Goal: Answer question/provide support

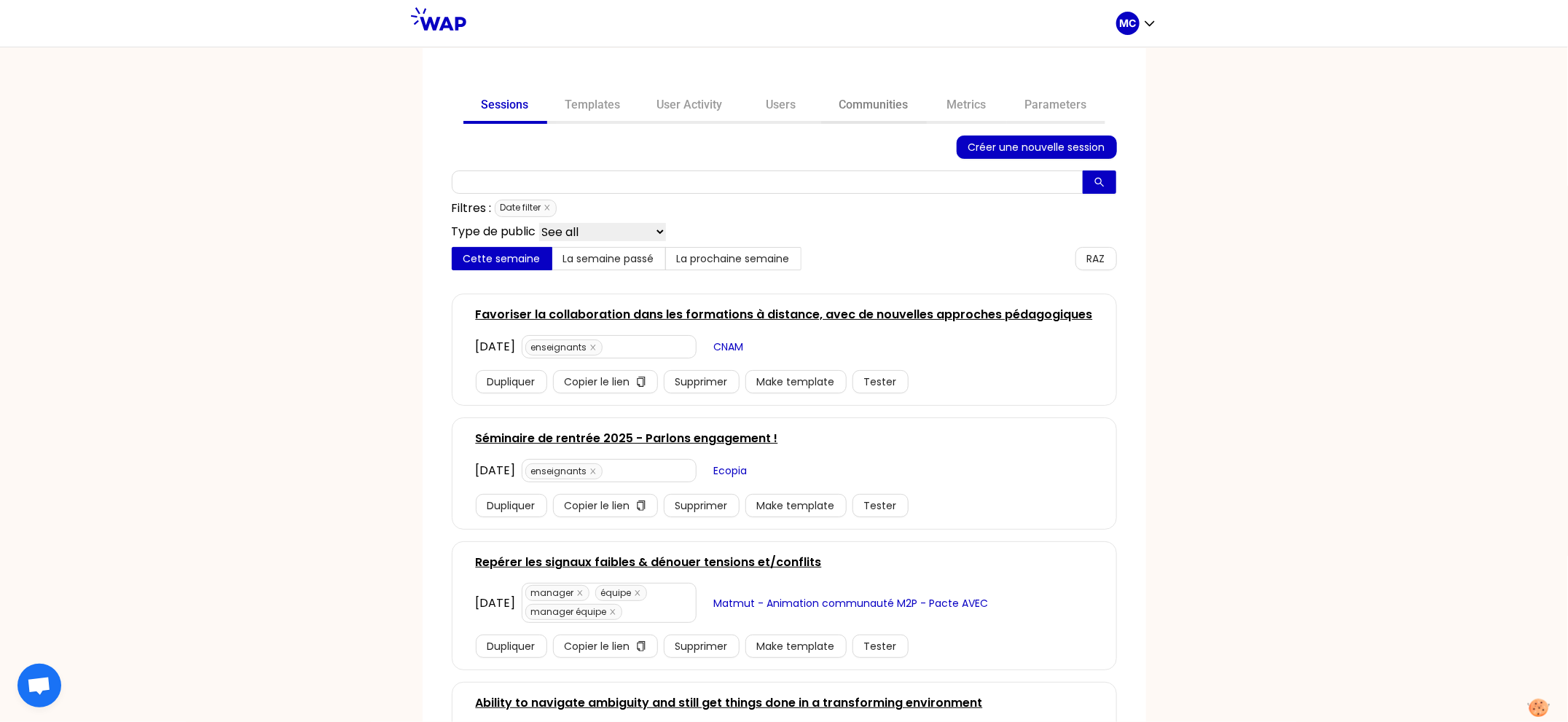
click at [889, 98] on link "Communities" at bounding box center [874, 106] width 106 height 35
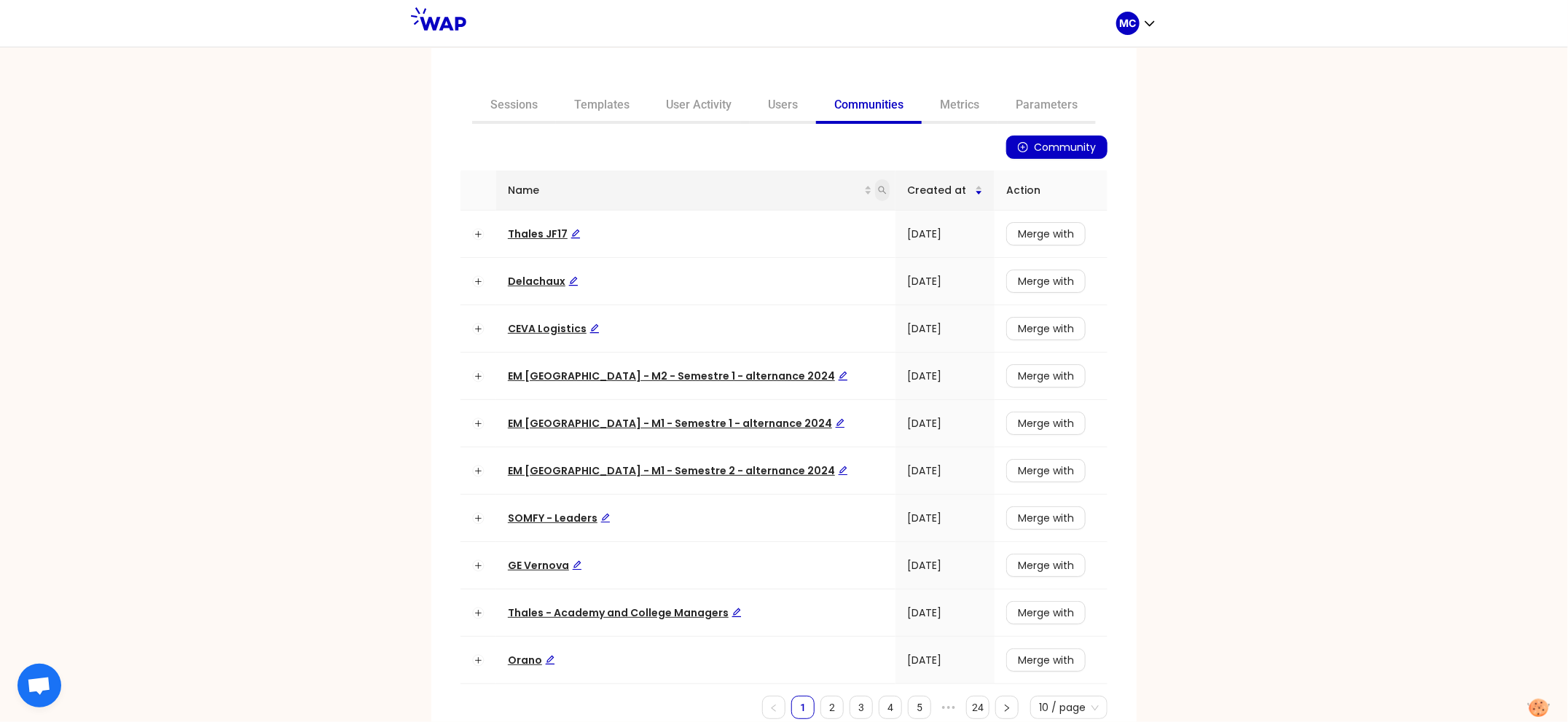
click at [878, 194] on icon "search" at bounding box center [882, 191] width 9 height 9
type input "dir"
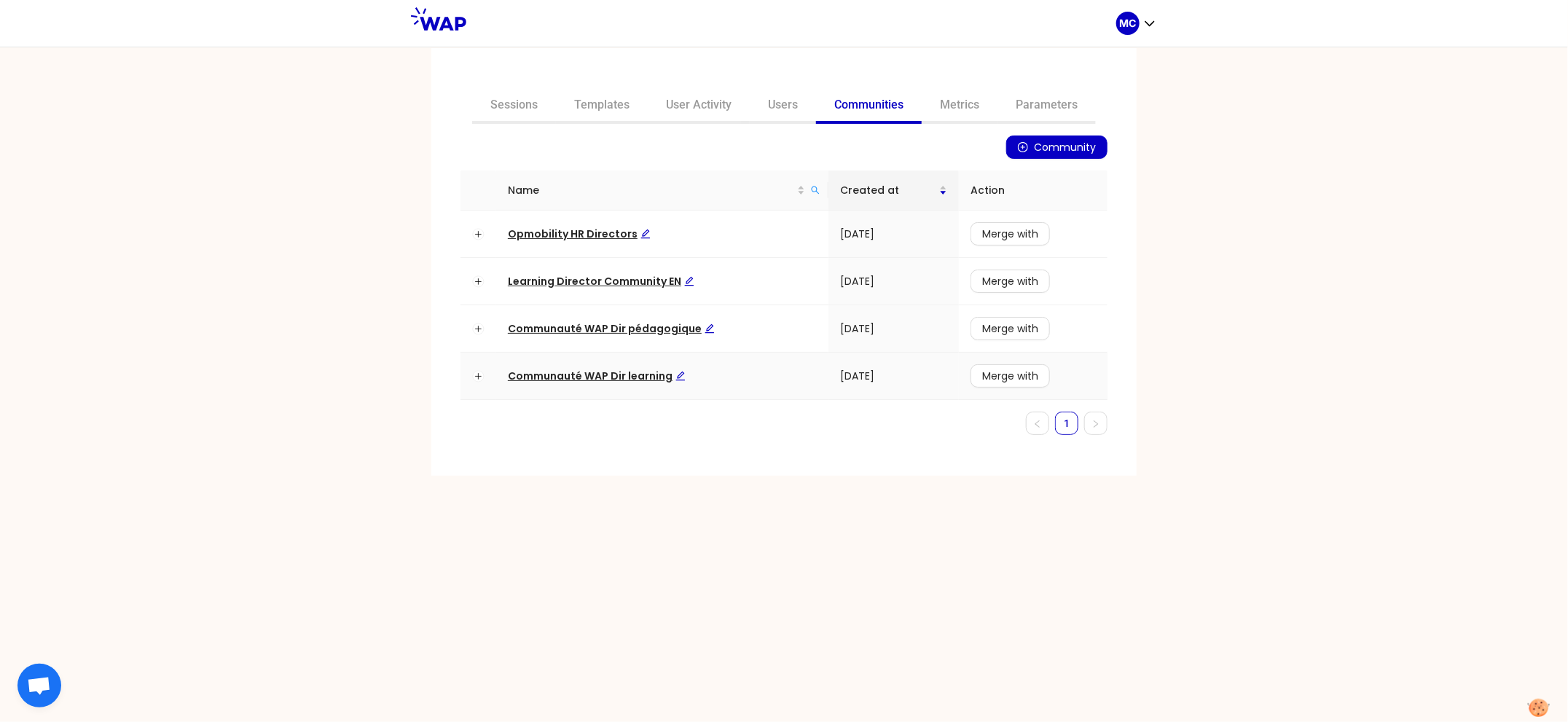
click at [593, 359] on td "Communauté WAP Dir learning" at bounding box center [662, 377] width 332 height 48
click at [595, 364] on td "Communauté WAP Dir learning" at bounding box center [662, 377] width 332 height 48
click at [596, 369] on span "Communauté WAP Dir learning" at bounding box center [596, 376] width 178 height 15
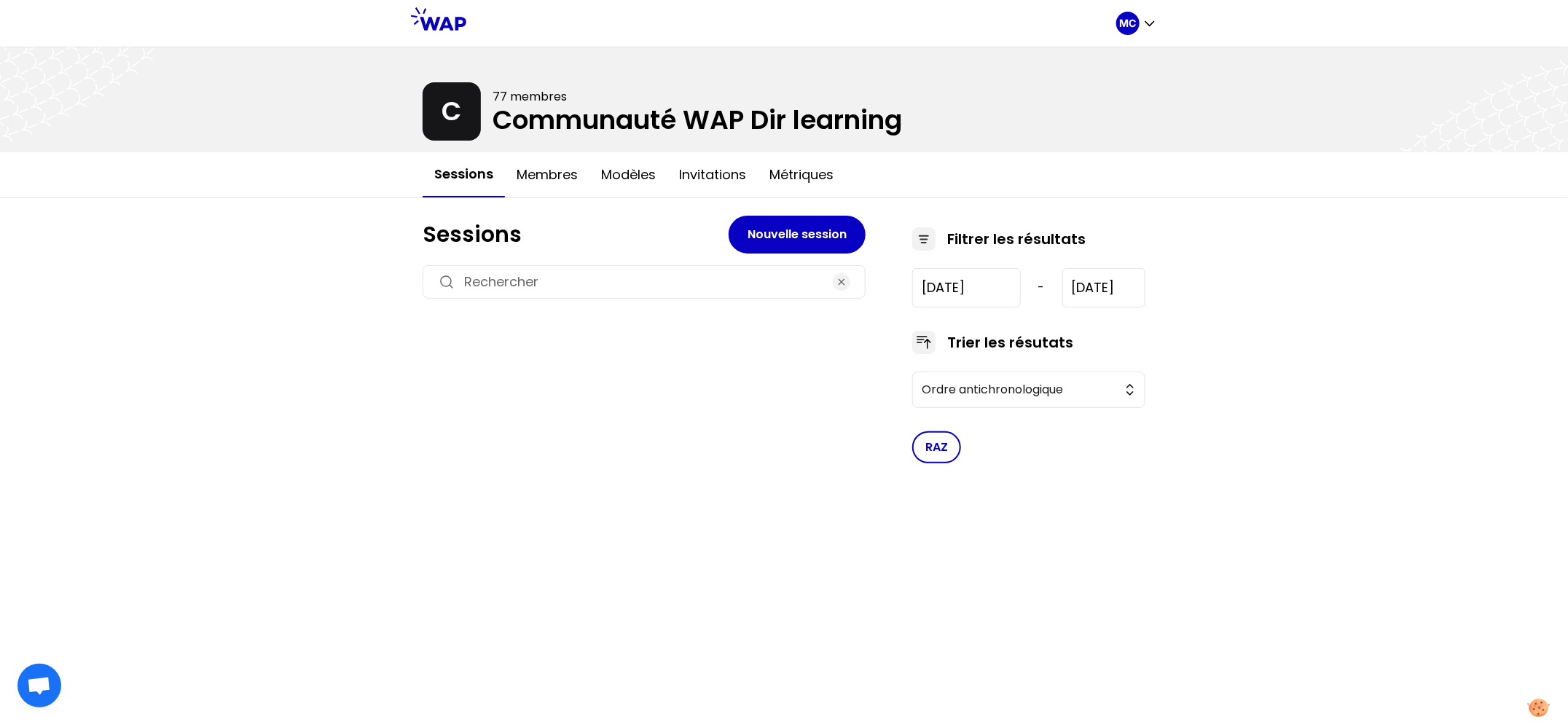
type input "[DATE]"
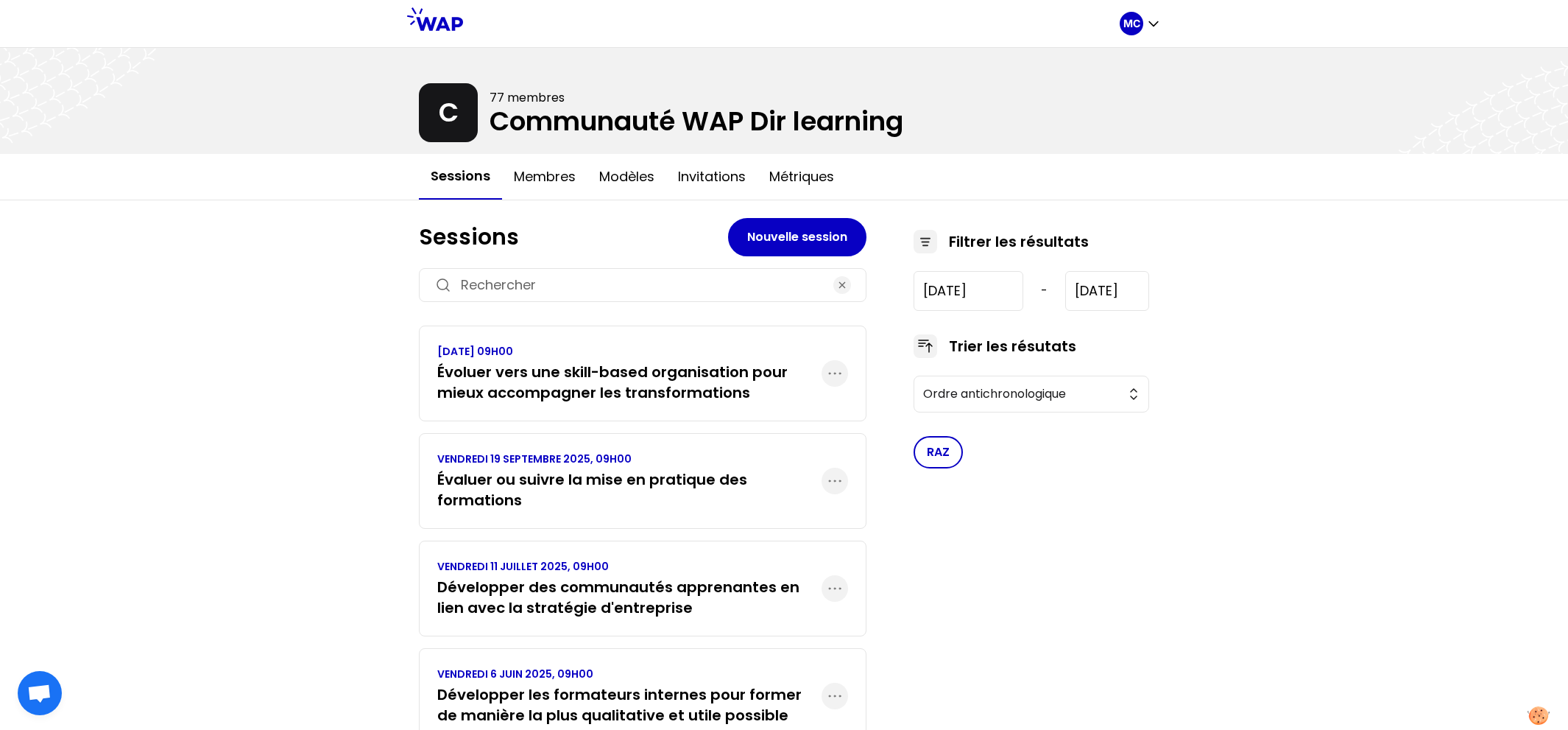
click at [634, 506] on h3 "Évaluer ou suivre la mise en pratique des formations" at bounding box center [629, 489] width 384 height 41
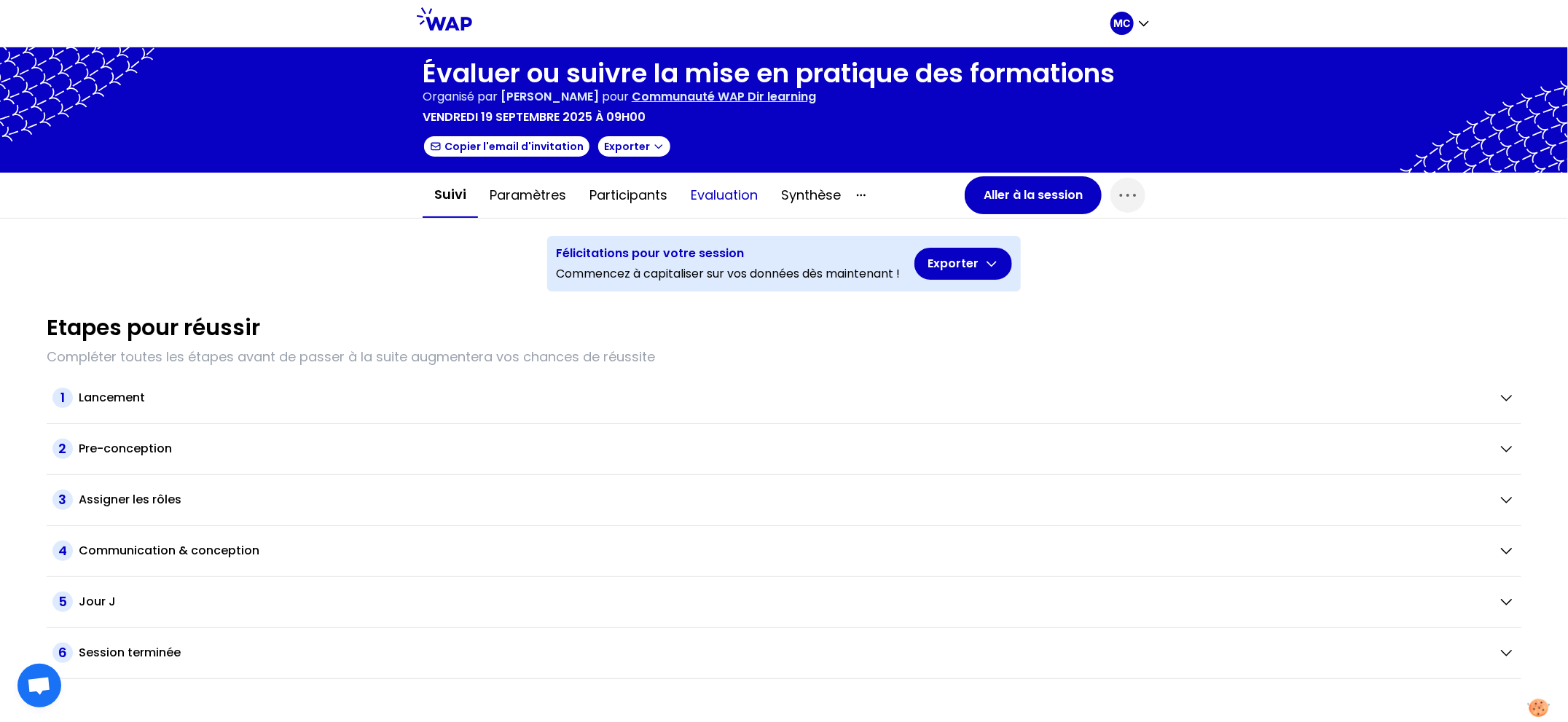
click at [753, 180] on button "Evaluation" at bounding box center [724, 195] width 90 height 44
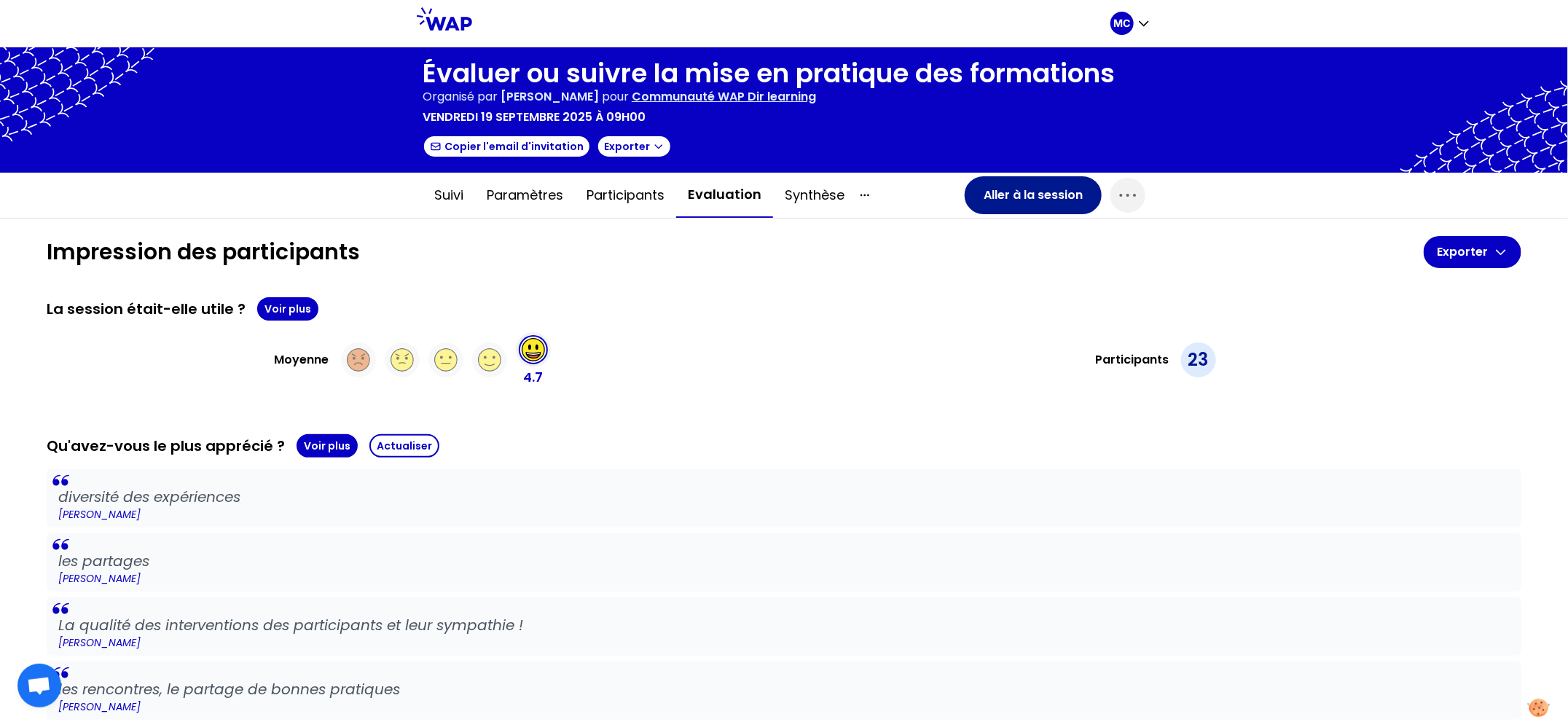
click at [1040, 197] on button "Aller à la session" at bounding box center [1033, 195] width 137 height 38
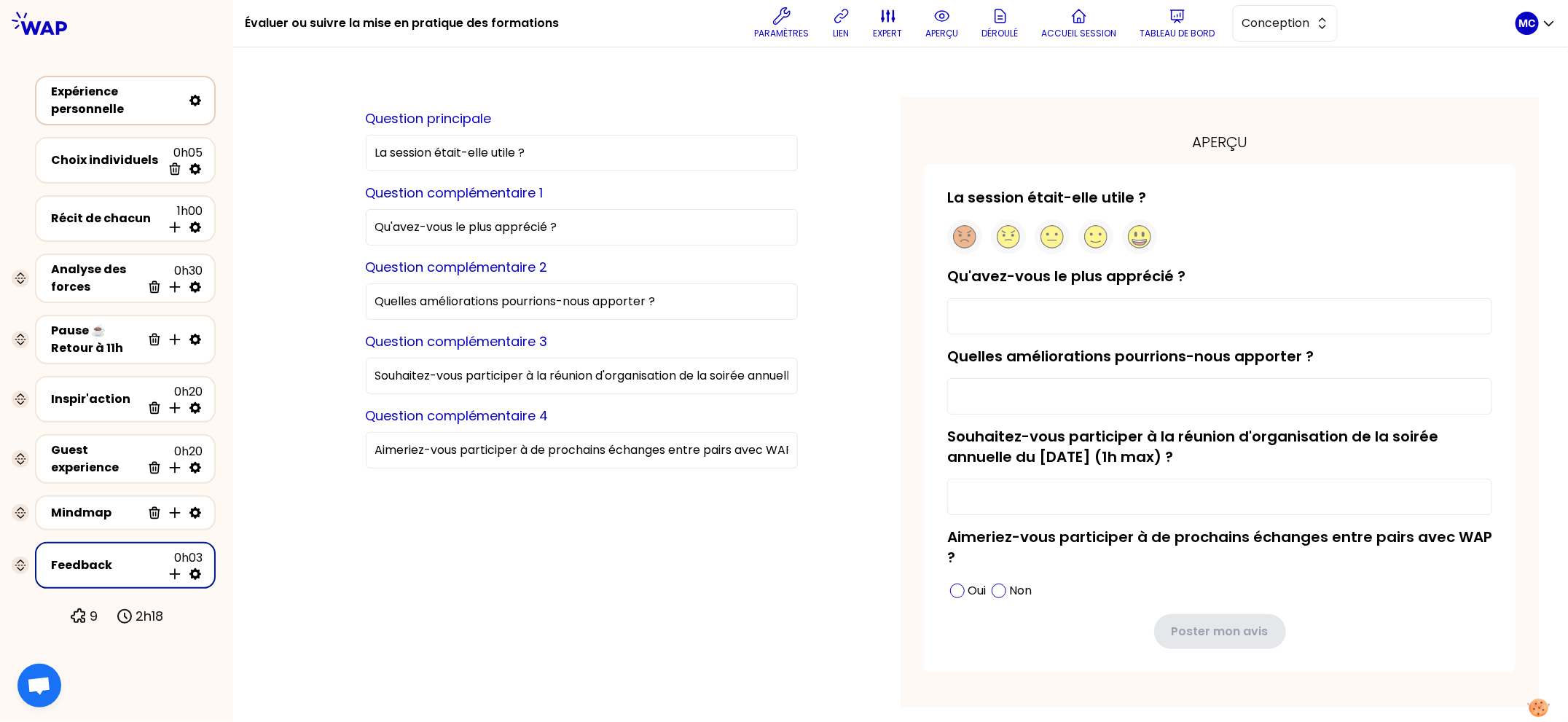
click at [115, 98] on div "Expérience personnelle" at bounding box center [117, 100] width 131 height 35
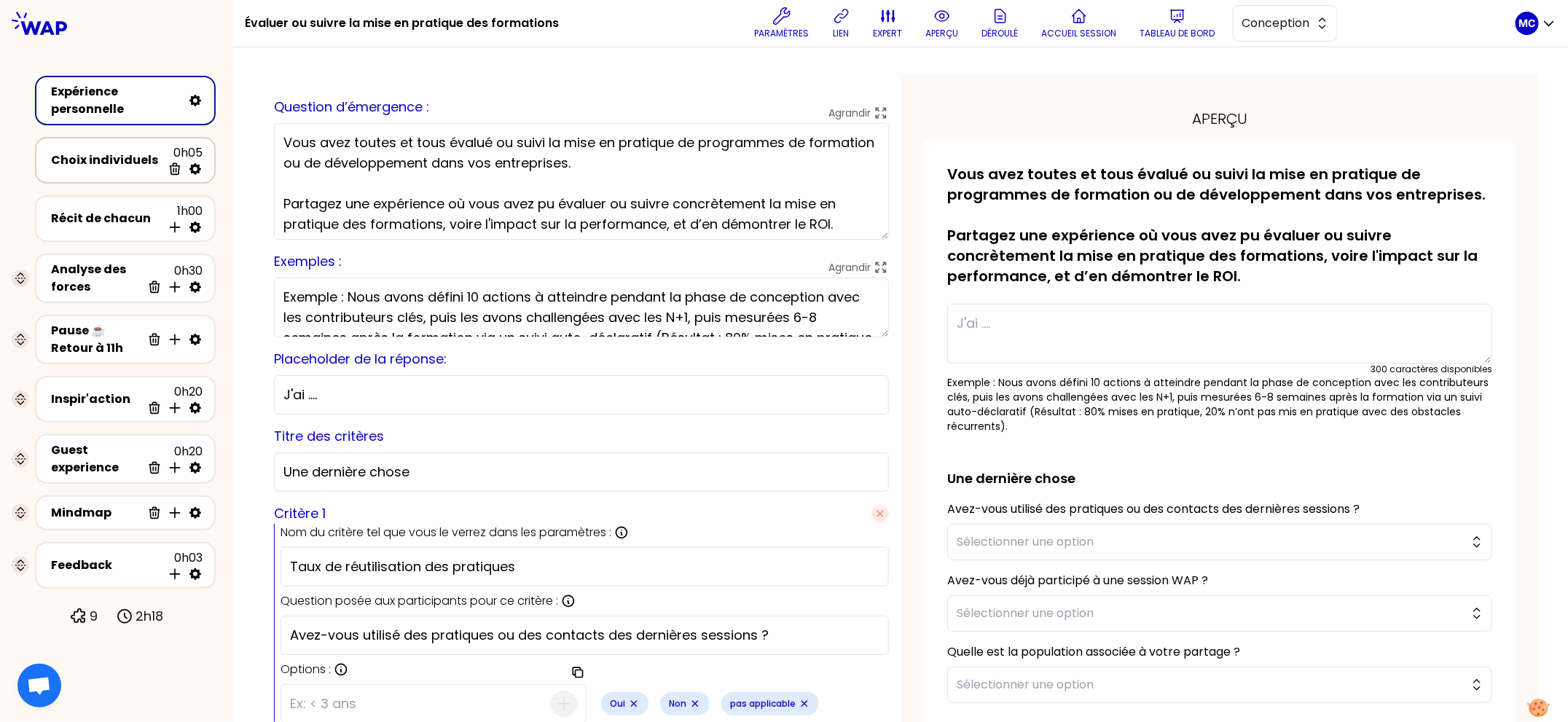
click at [108, 164] on div "Choix individuels" at bounding box center [106, 160] width 111 height 17
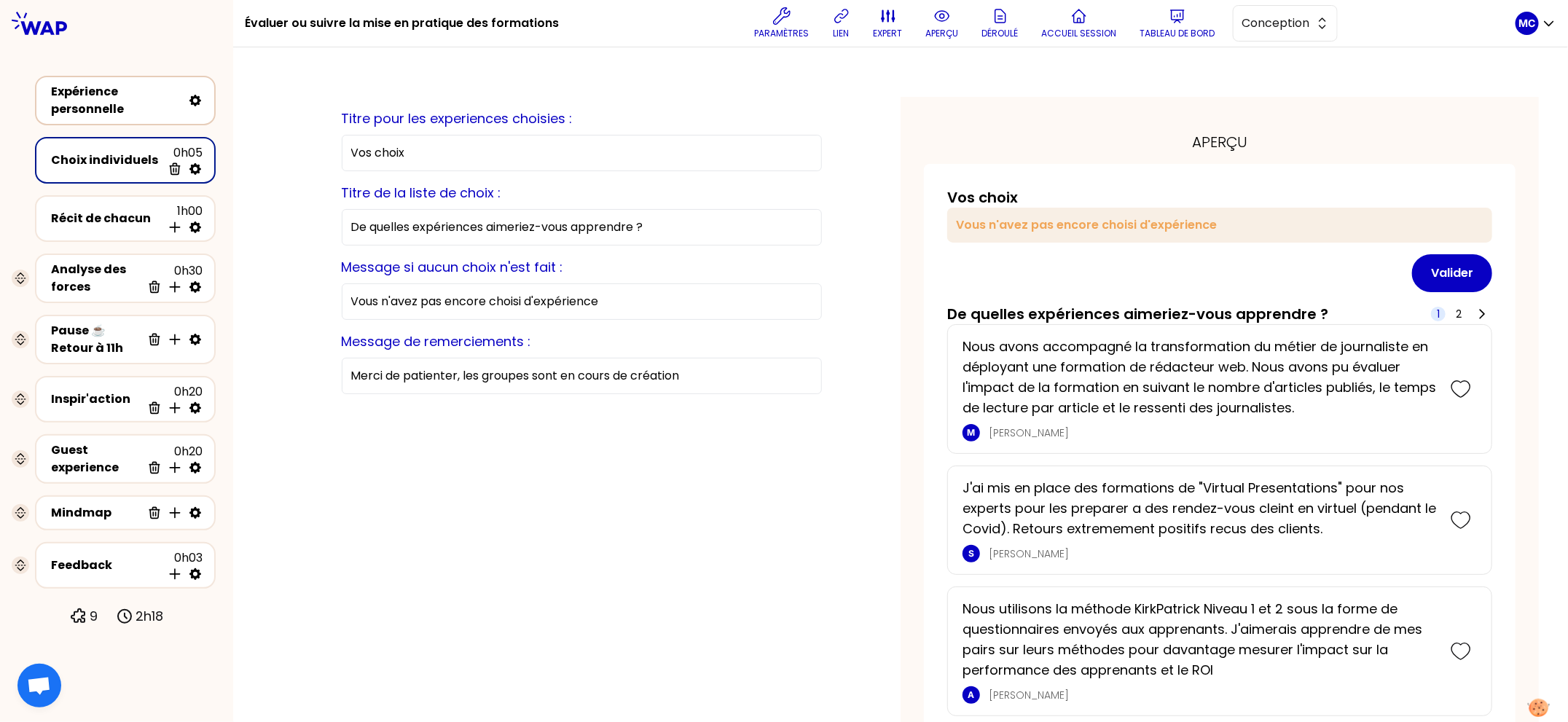
click at [98, 103] on div "Expérience personnelle" at bounding box center [117, 100] width 131 height 35
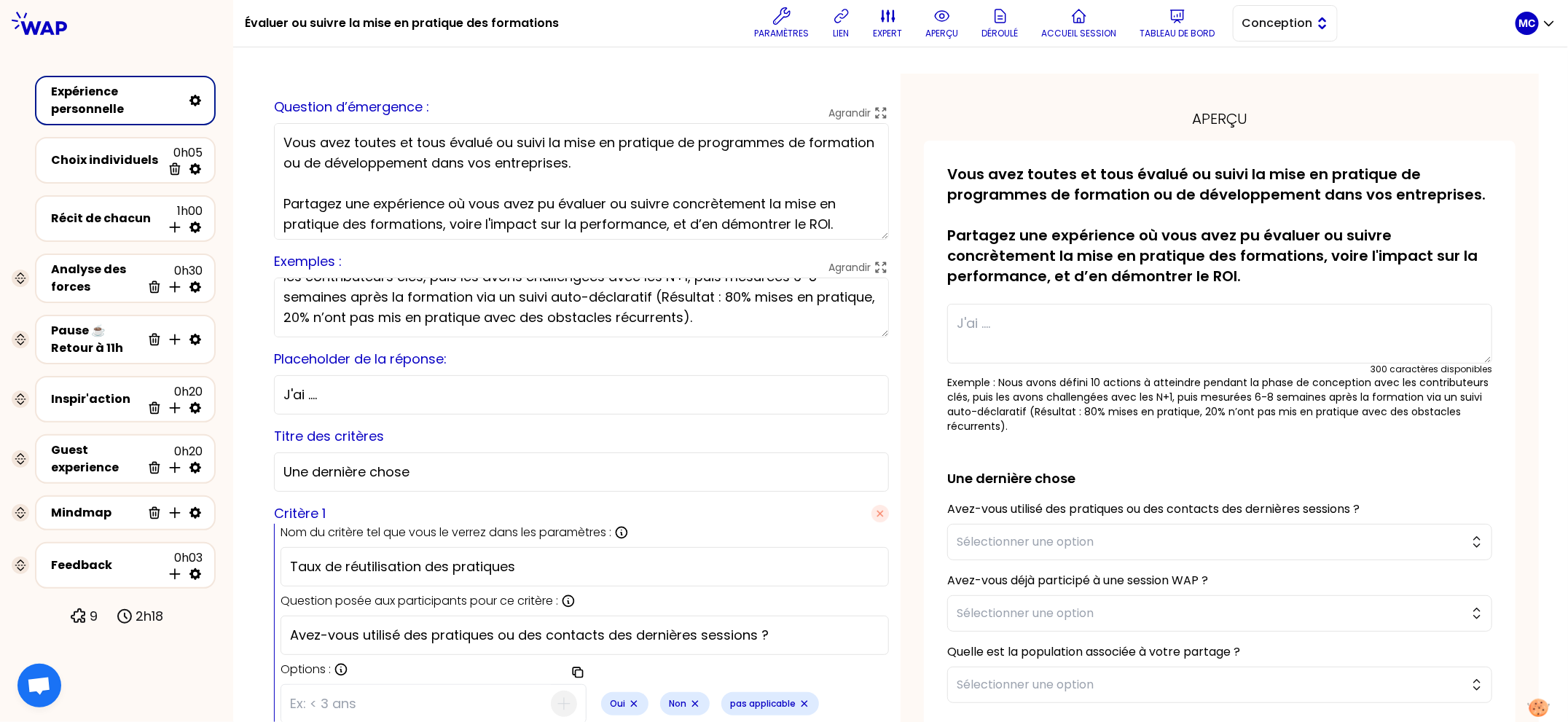
click at [1298, 32] on button "Conception" at bounding box center [1285, 23] width 105 height 36
click at [1290, 74] on span "Facilitation" at bounding box center [1294, 83] width 63 height 17
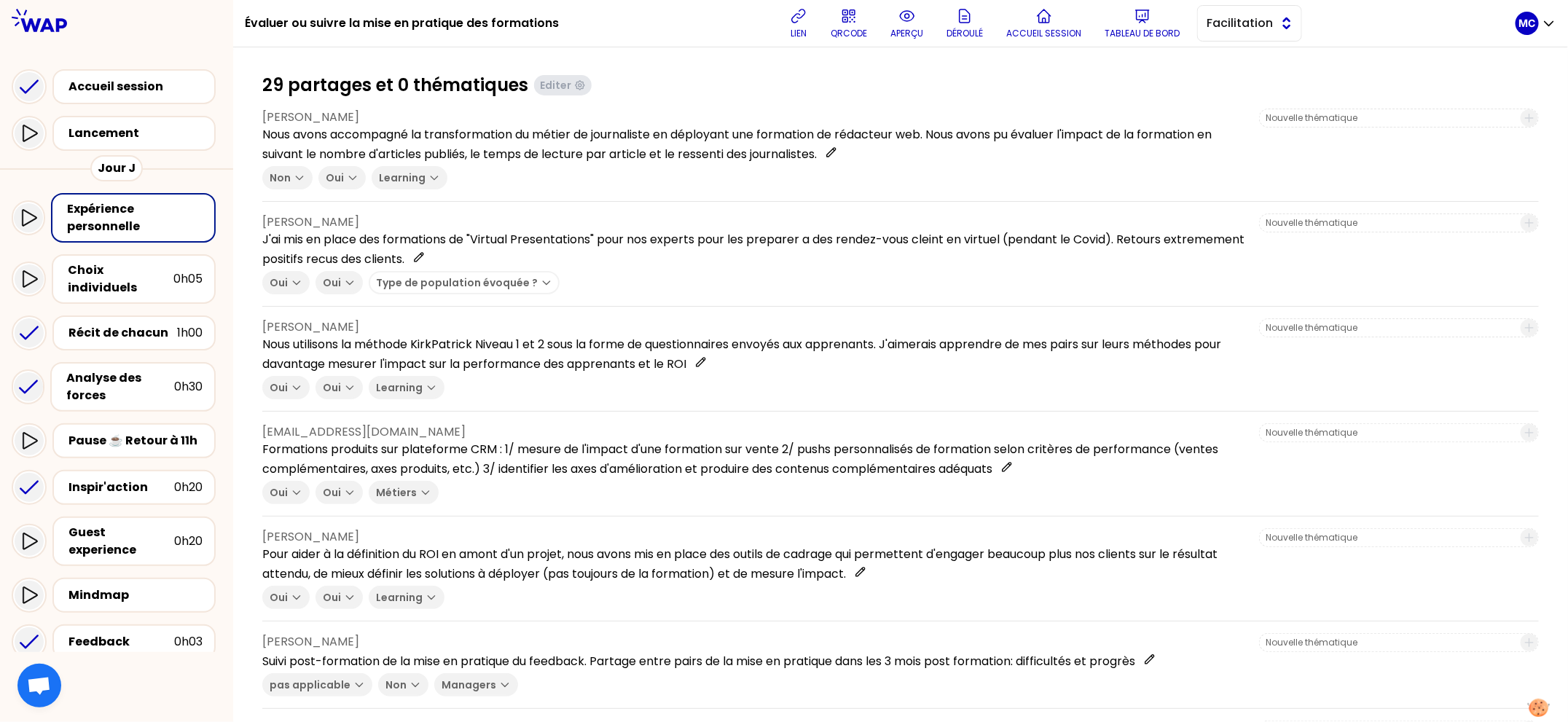
click at [1237, 41] on button "Facilitation" at bounding box center [1249, 23] width 105 height 36
click at [1237, 56] on span "Conception" at bounding box center [1258, 60] width 63 height 17
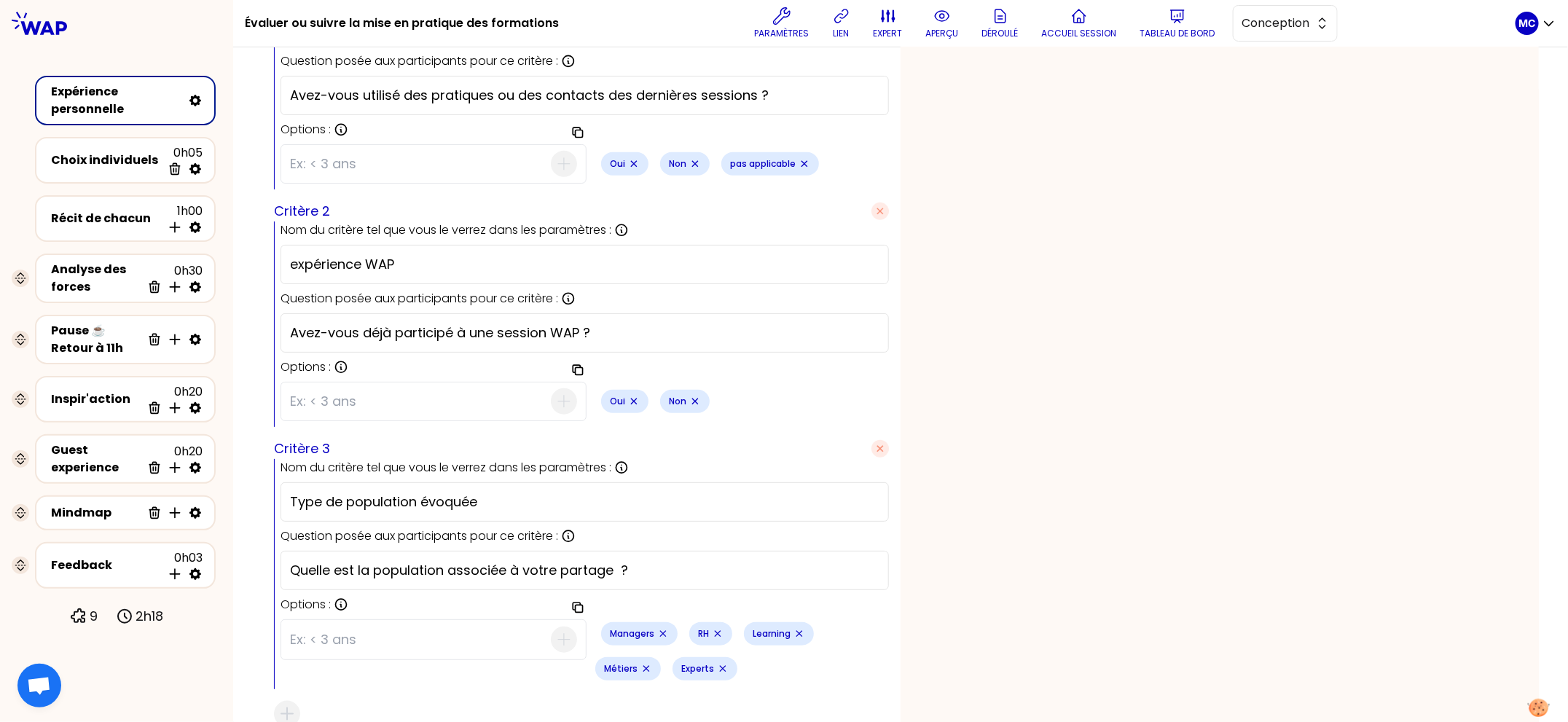
scroll to position [440, 0]
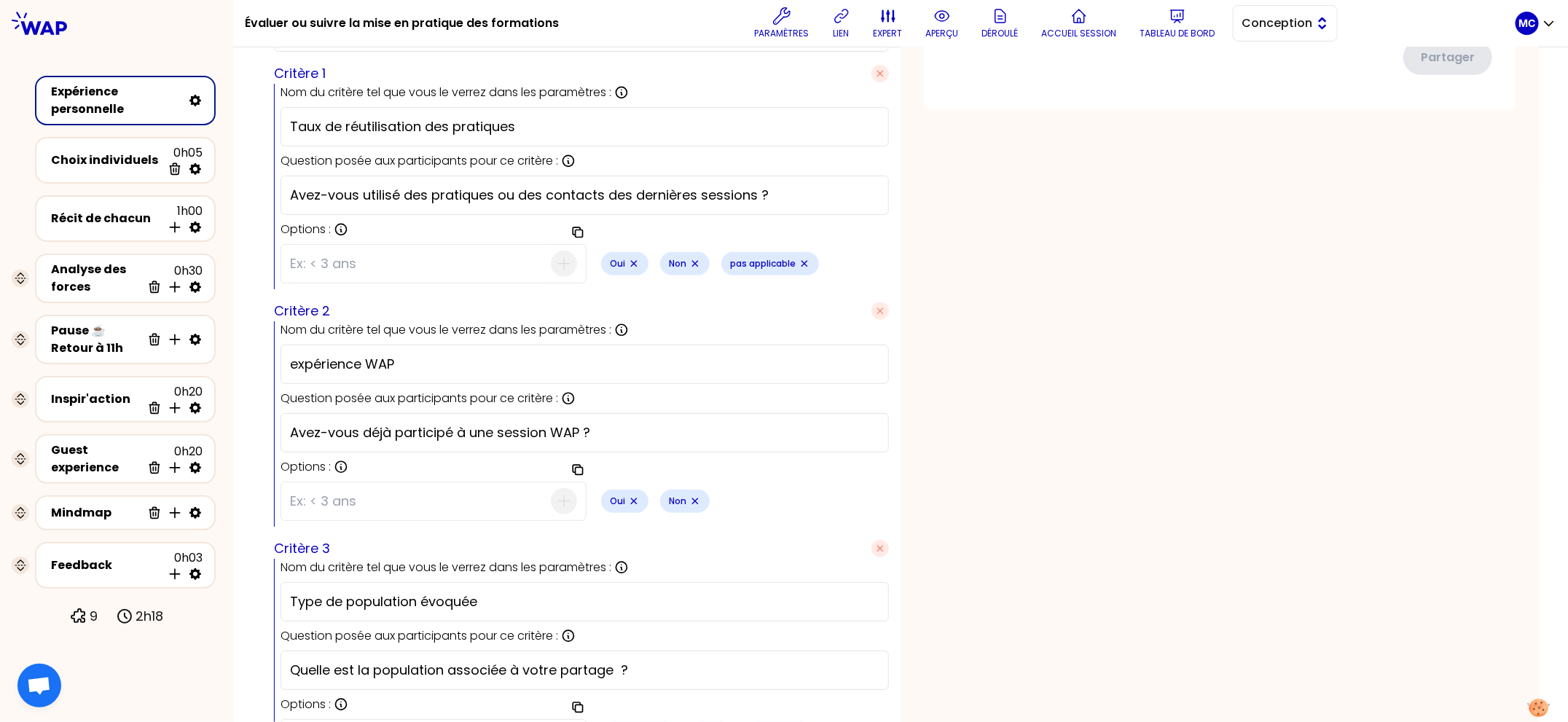
click at [1281, 21] on span "Conception" at bounding box center [1275, 23] width 66 height 17
click at [1279, 83] on span "Facilitation" at bounding box center [1294, 83] width 63 height 17
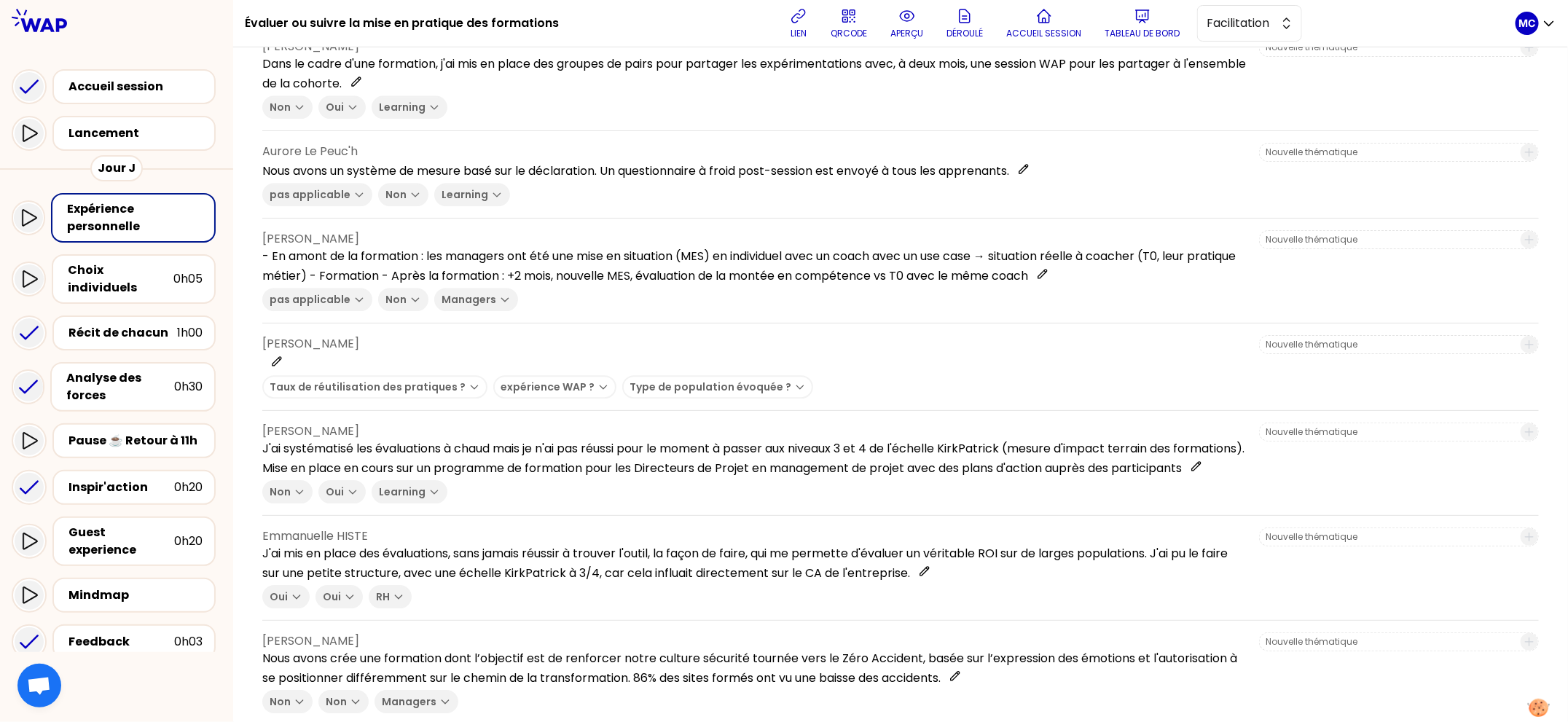
scroll to position [2395, 0]
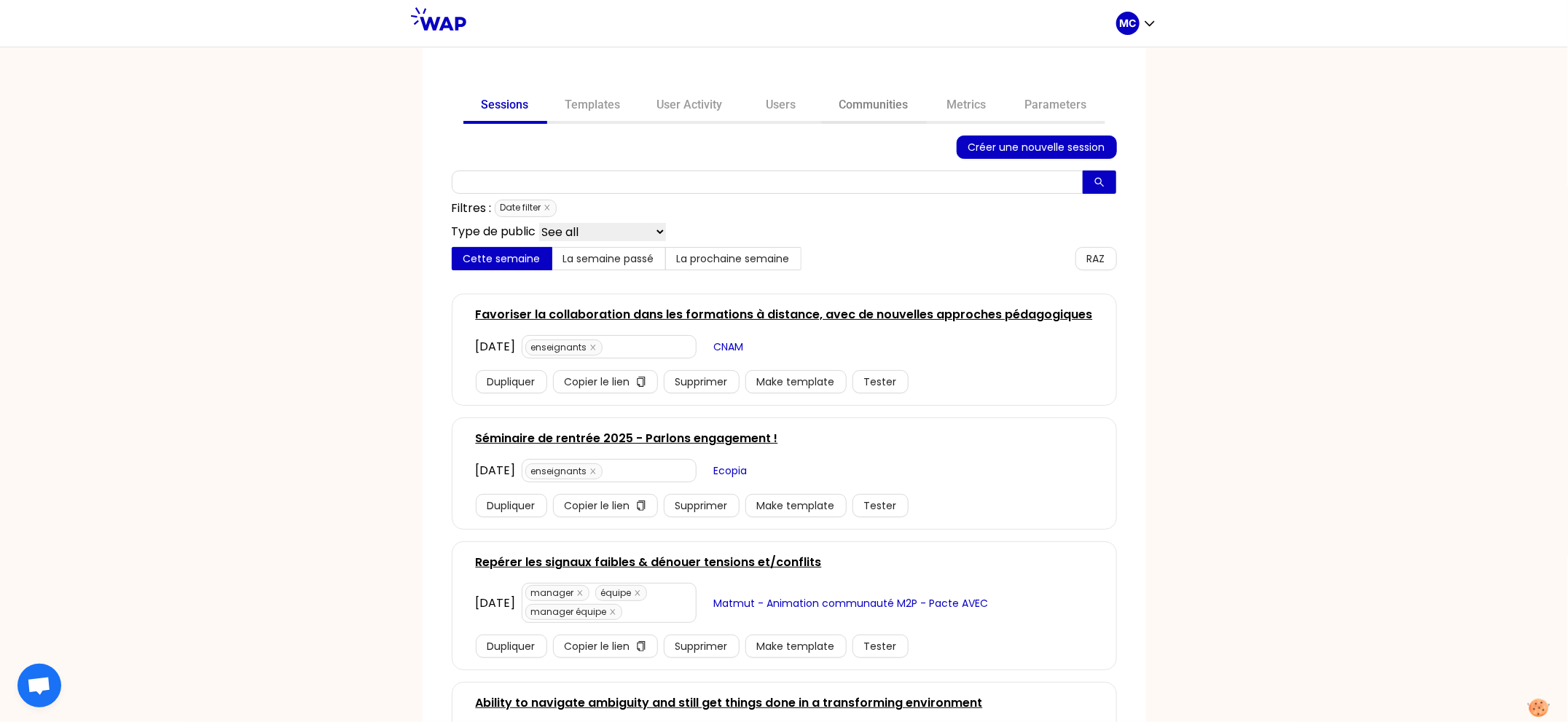
click at [870, 110] on link "Communities" at bounding box center [874, 106] width 106 height 35
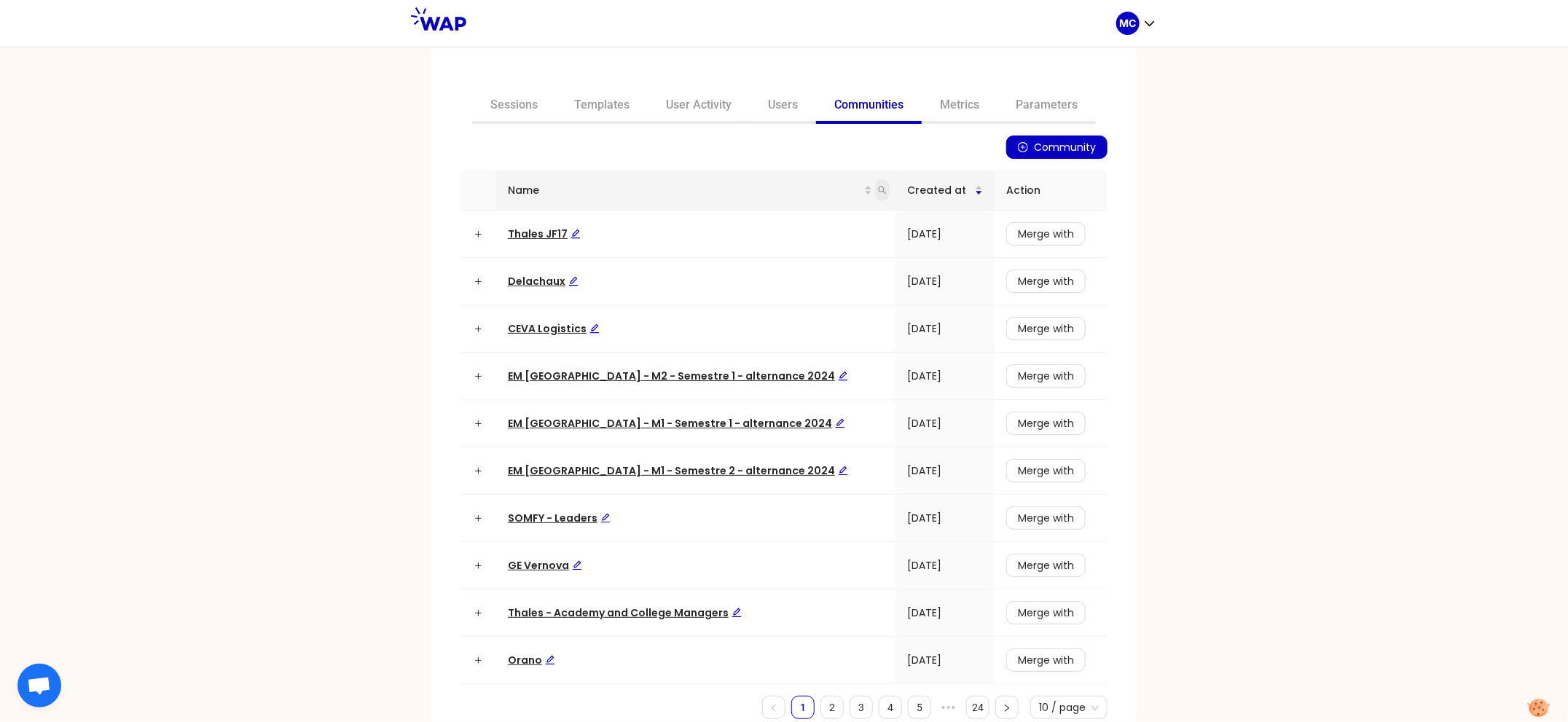
click at [878, 187] on icon "search" at bounding box center [882, 191] width 9 height 9
type input "dir"
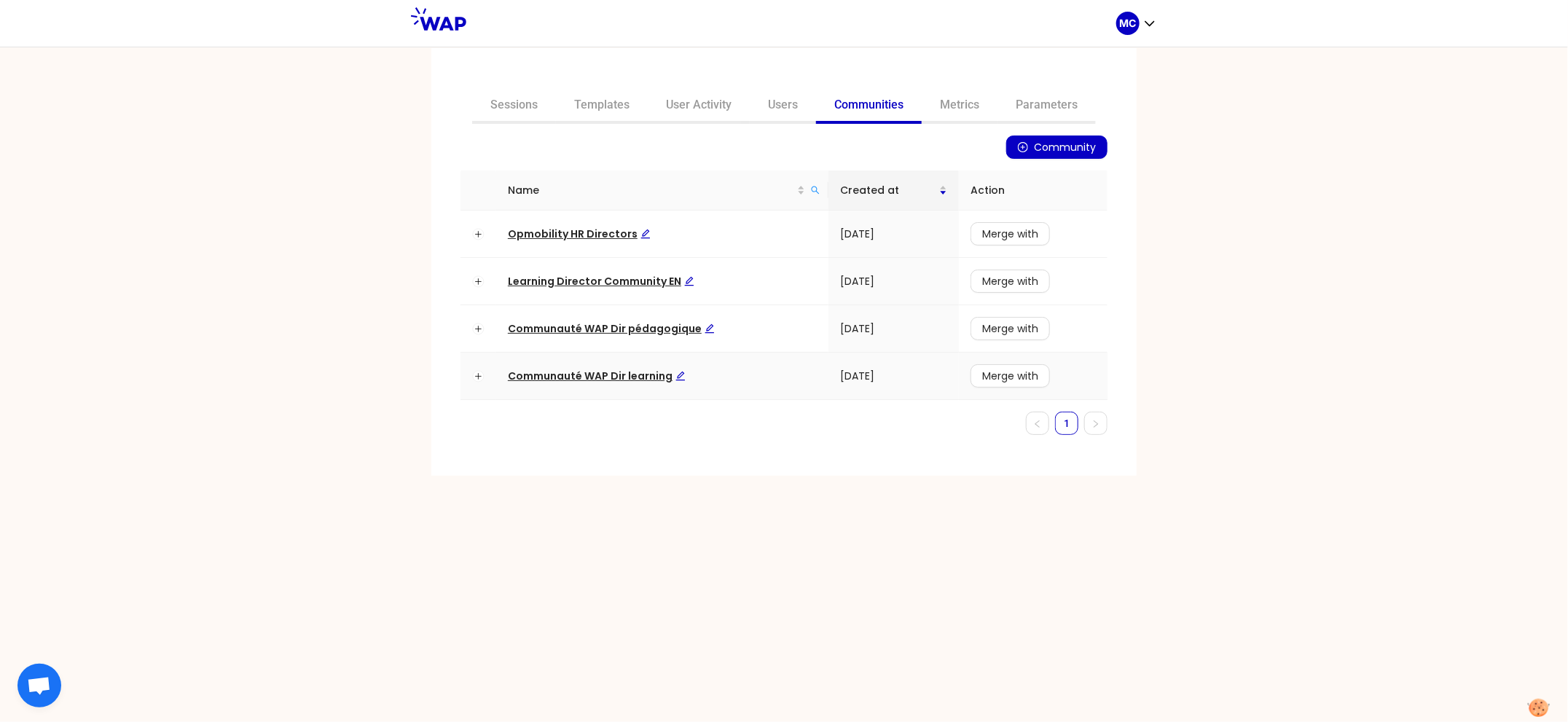
click at [606, 367] on td "Communauté WAP Dir learning" at bounding box center [662, 377] width 332 height 48
click at [592, 377] on span "Communauté WAP Dir learning" at bounding box center [596, 376] width 178 height 15
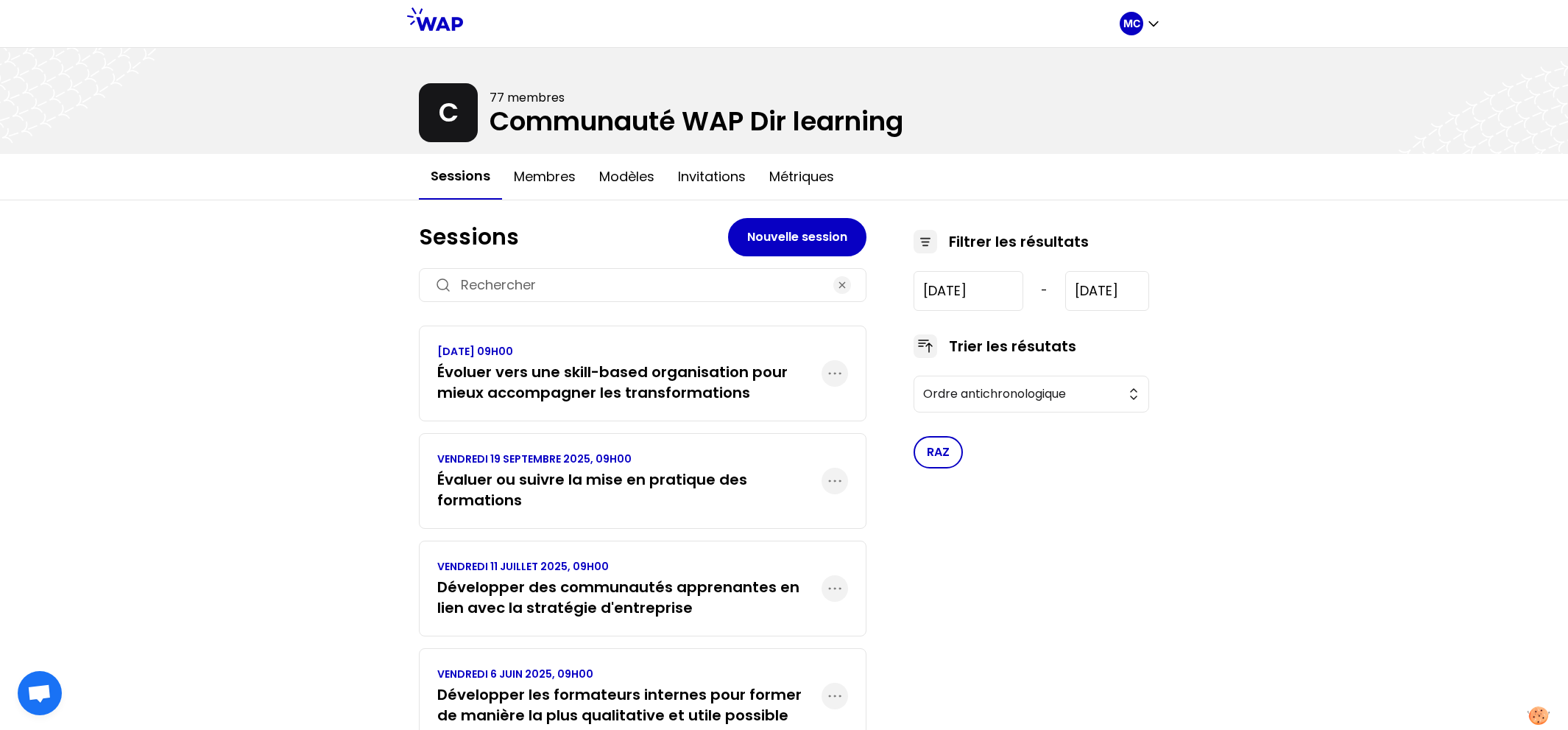
click at [582, 452] on div "VENDREDI 19 SEPTEMBRE 2025, 09H00 Évaluer ou suivre la mise en pratique des for…" at bounding box center [643, 480] width 448 height 96
click at [582, 469] on h3 "Évaluer ou suivre la mise en pratique des formations" at bounding box center [629, 489] width 384 height 41
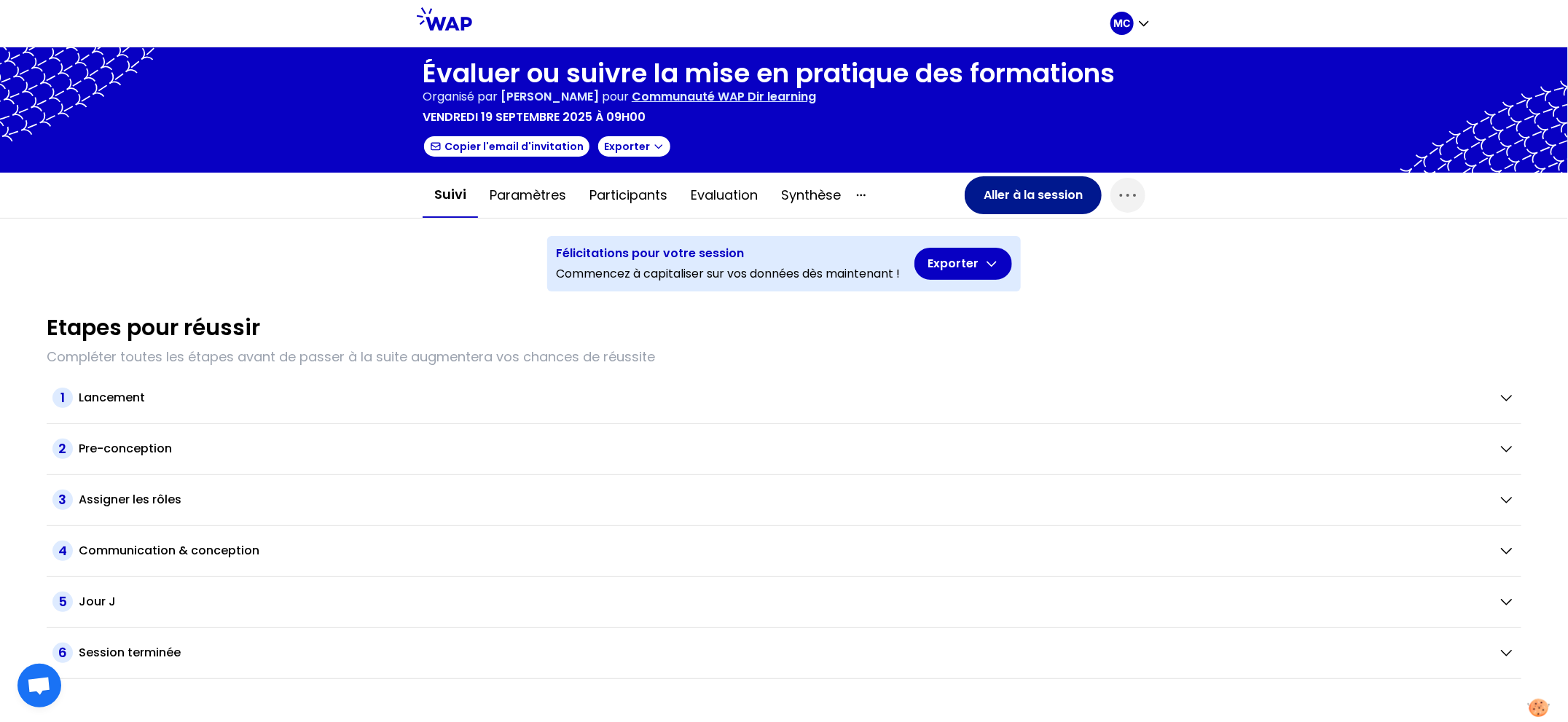
click at [995, 200] on button "Aller à la session" at bounding box center [1033, 195] width 137 height 38
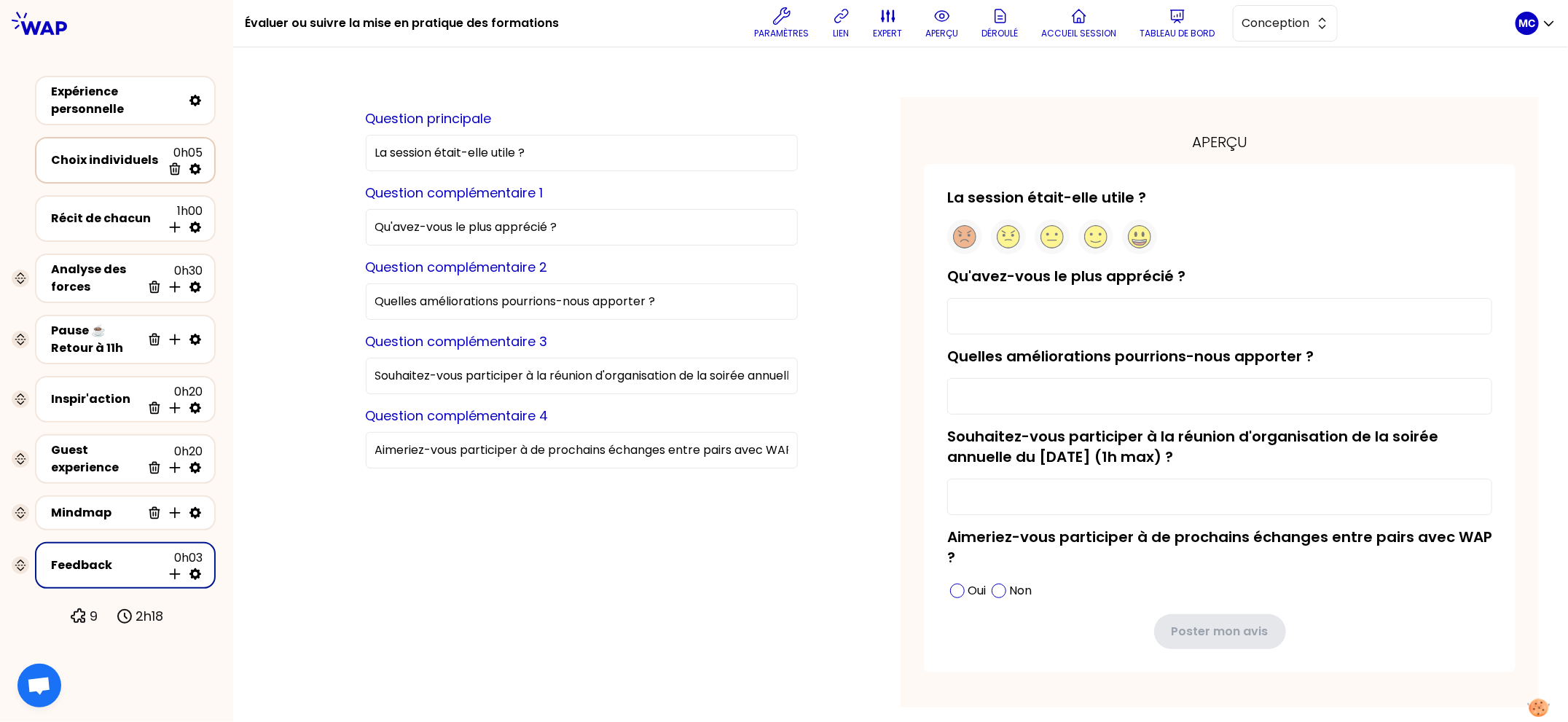
click at [87, 153] on div "Choix individuels" at bounding box center [106, 160] width 111 height 17
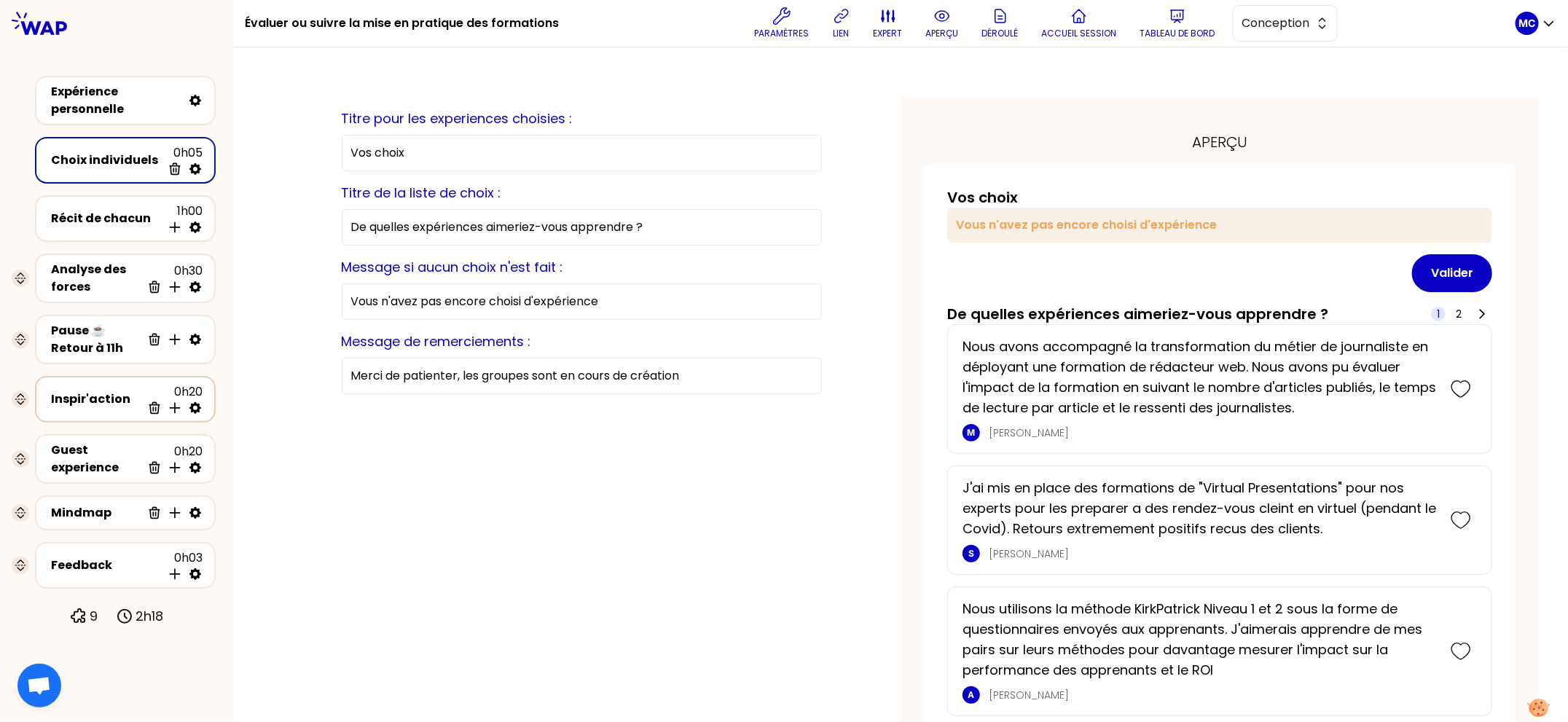
click at [85, 393] on div "Inspir'action" at bounding box center [96, 399] width 90 height 17
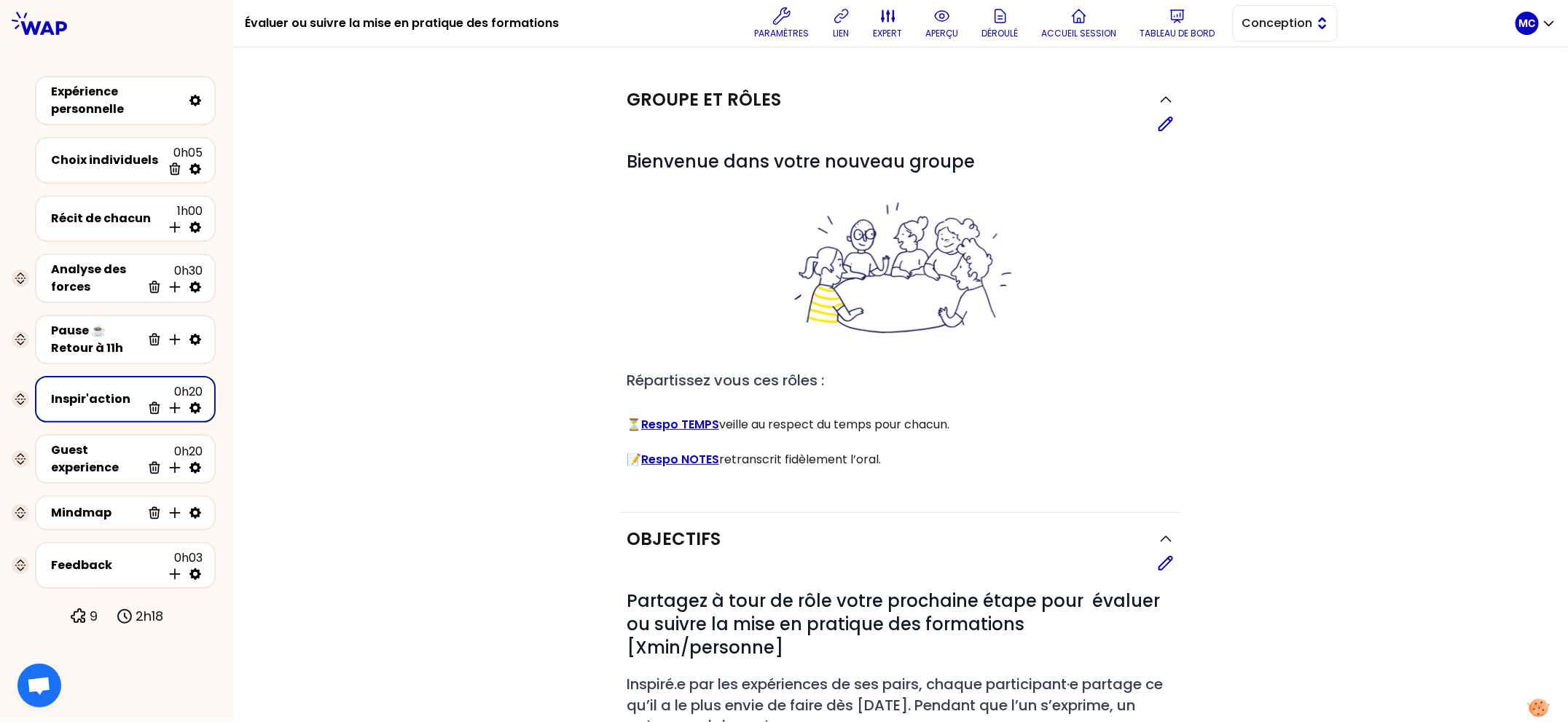
click at [1256, 31] on span "Conception" at bounding box center [1275, 23] width 66 height 17
click at [1255, 75] on li "Facilitation" at bounding box center [1285, 83] width 103 height 23
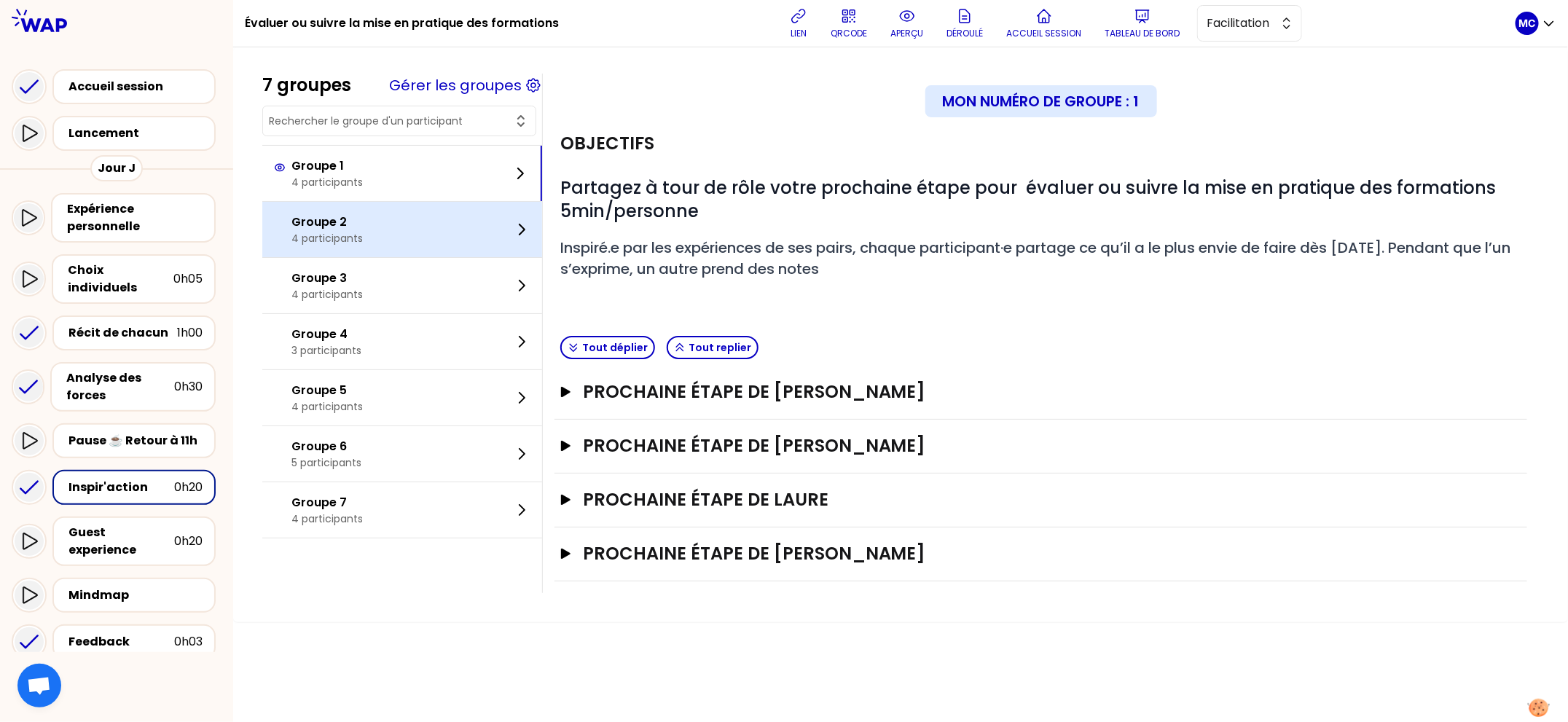
click at [439, 243] on div "Groupe 2 4 participants" at bounding box center [402, 229] width 280 height 55
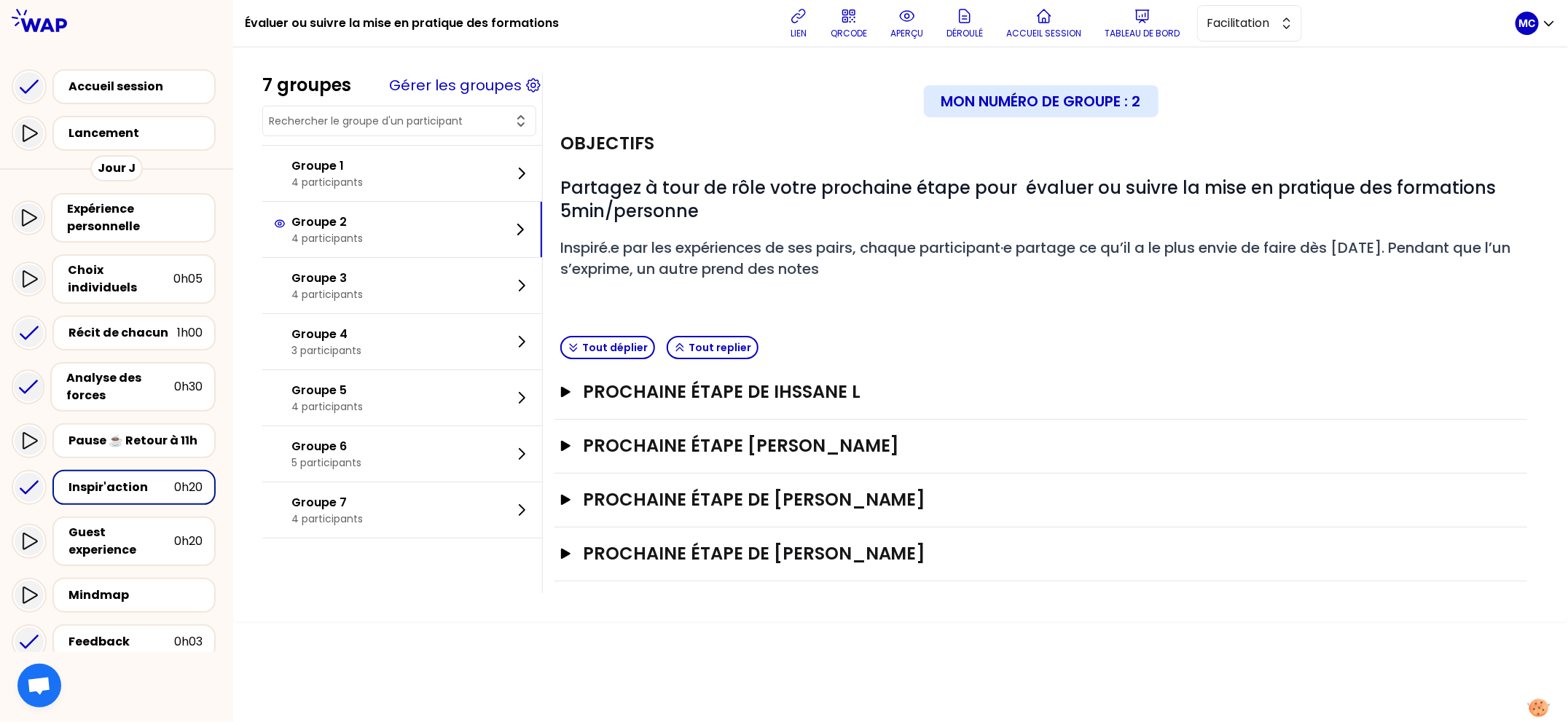
click at [858, 377] on div "Prochaine étape de Ihssane L Ouvrir" at bounding box center [1041, 392] width 972 height 54
click at [858, 382] on h3 "Prochaine étape de Ihssane L" at bounding box center [1027, 392] width 887 height 23
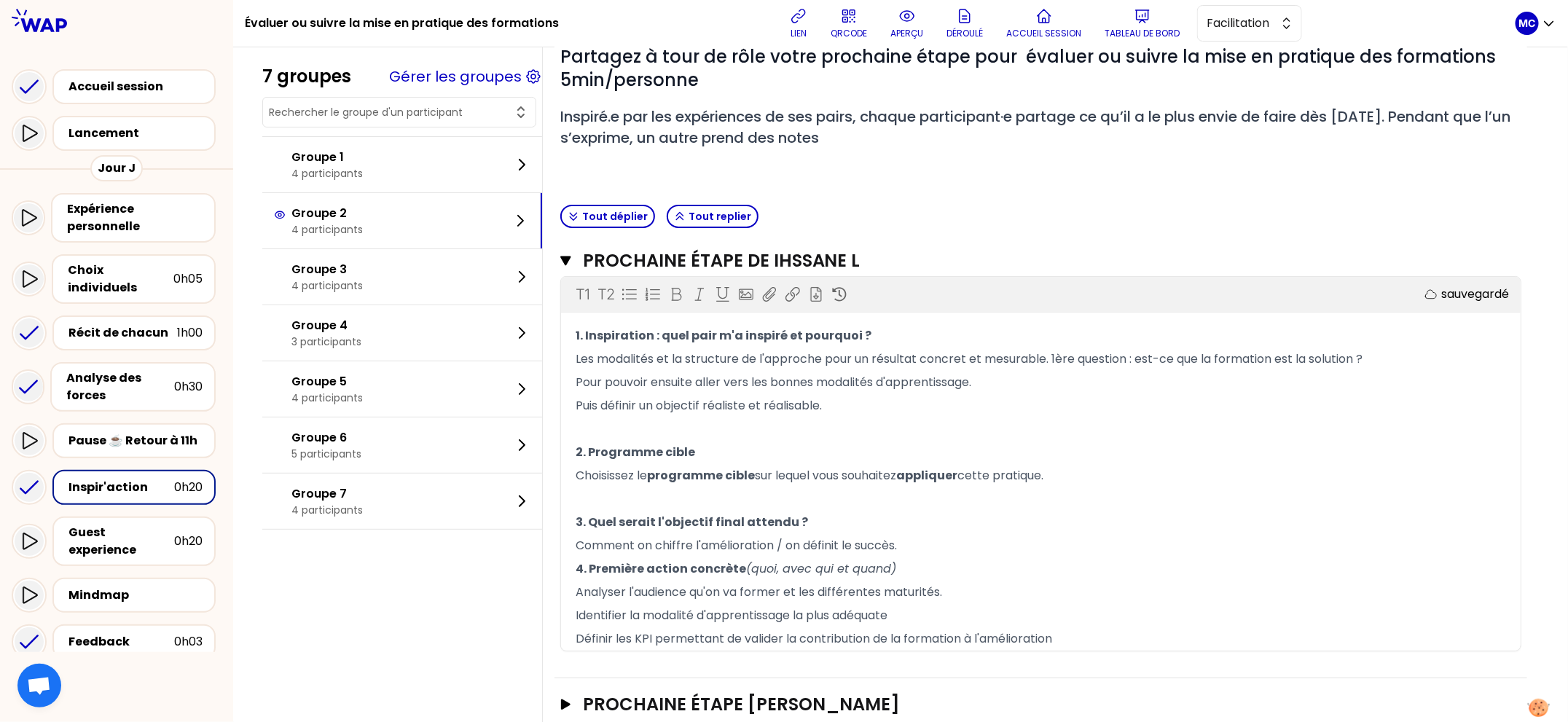
scroll to position [132, 0]
click at [902, 493] on p "﻿" at bounding box center [1041, 498] width 931 height 23
